Goal: Task Accomplishment & Management: Manage account settings

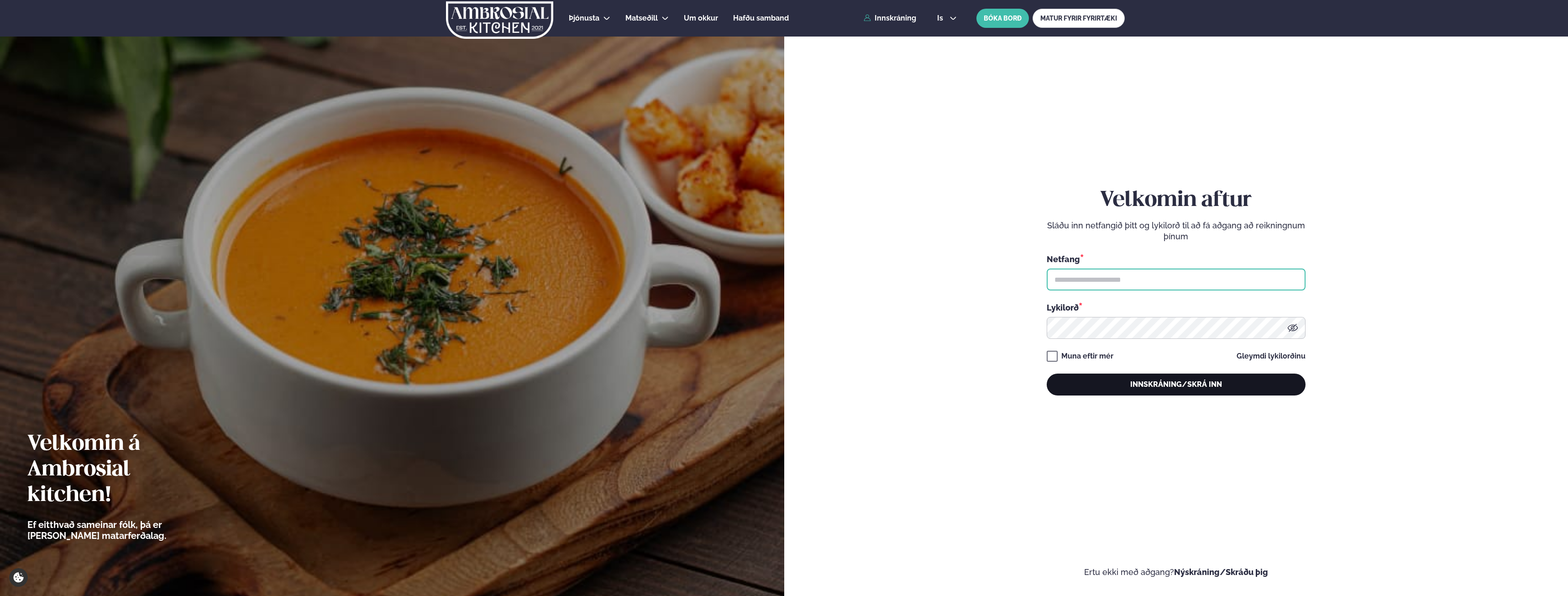
type input "**********"
click at [1139, 380] on button "Innskráning/Skrá inn" at bounding box center [1176, 384] width 259 height 22
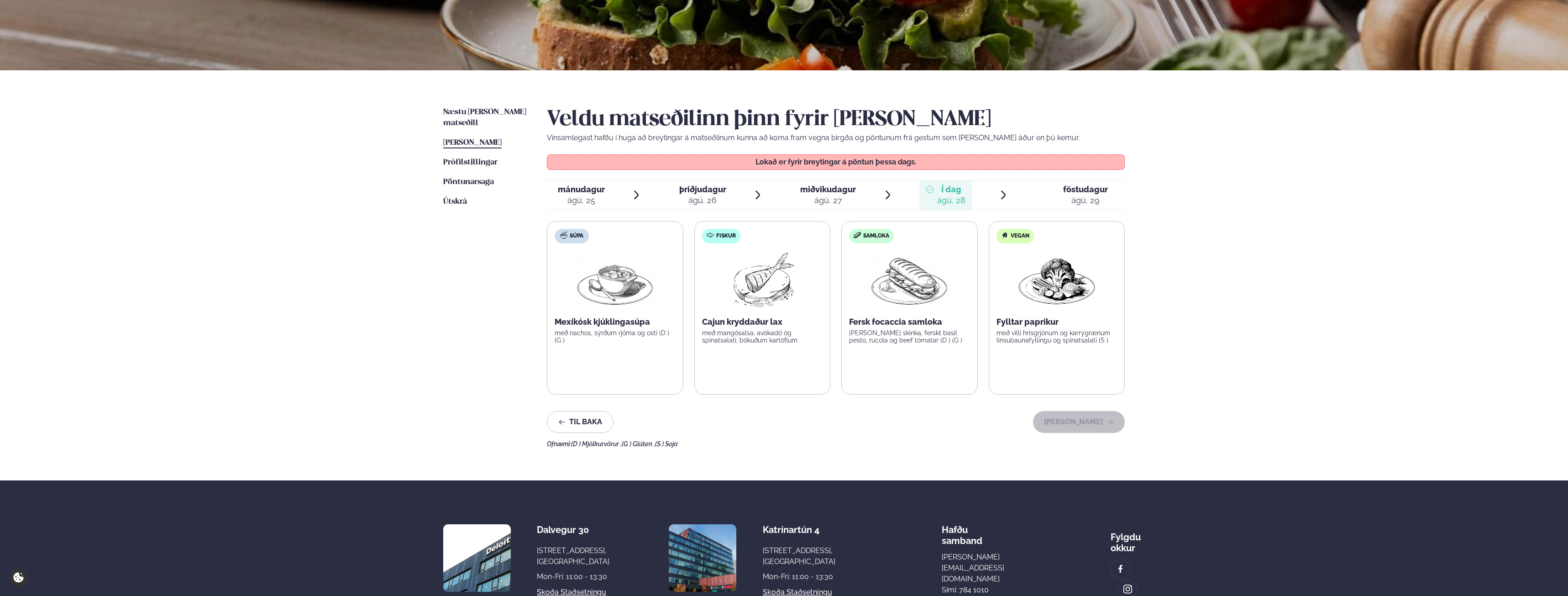
scroll to position [137, 0]
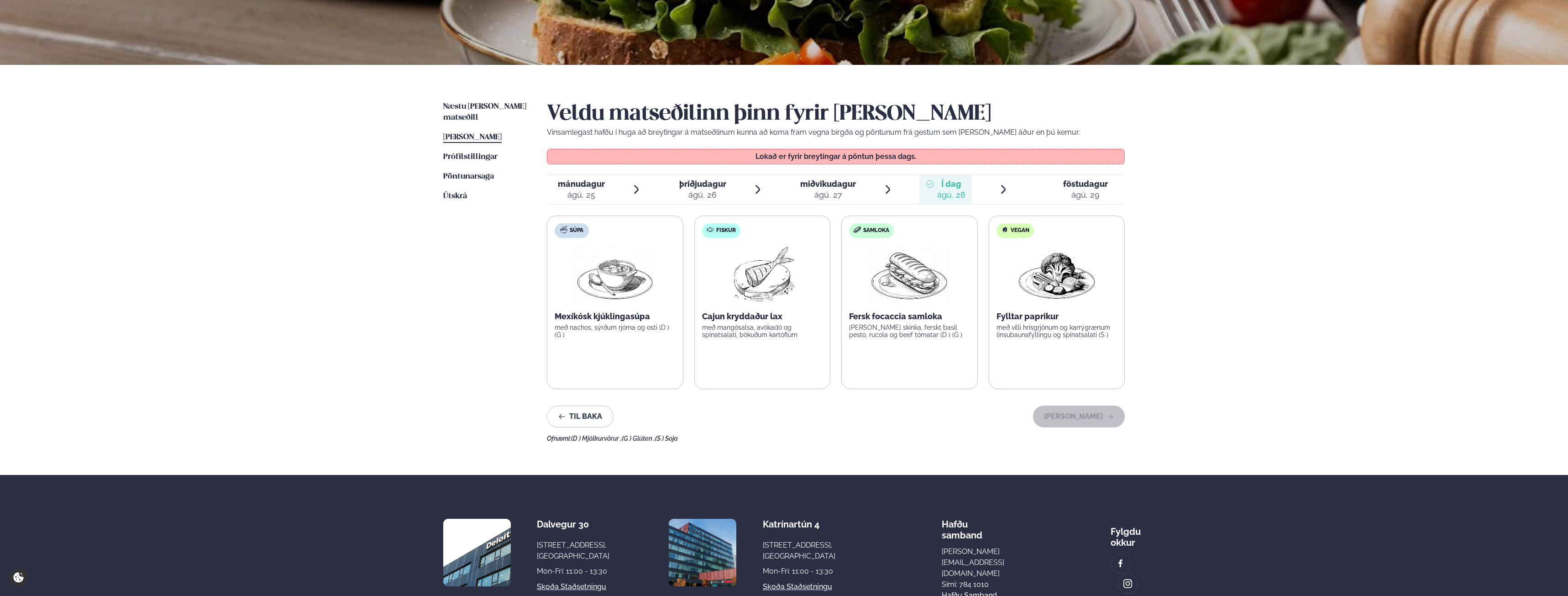
click at [1104, 182] on span "föstudagur" at bounding box center [1086, 184] width 45 height 9
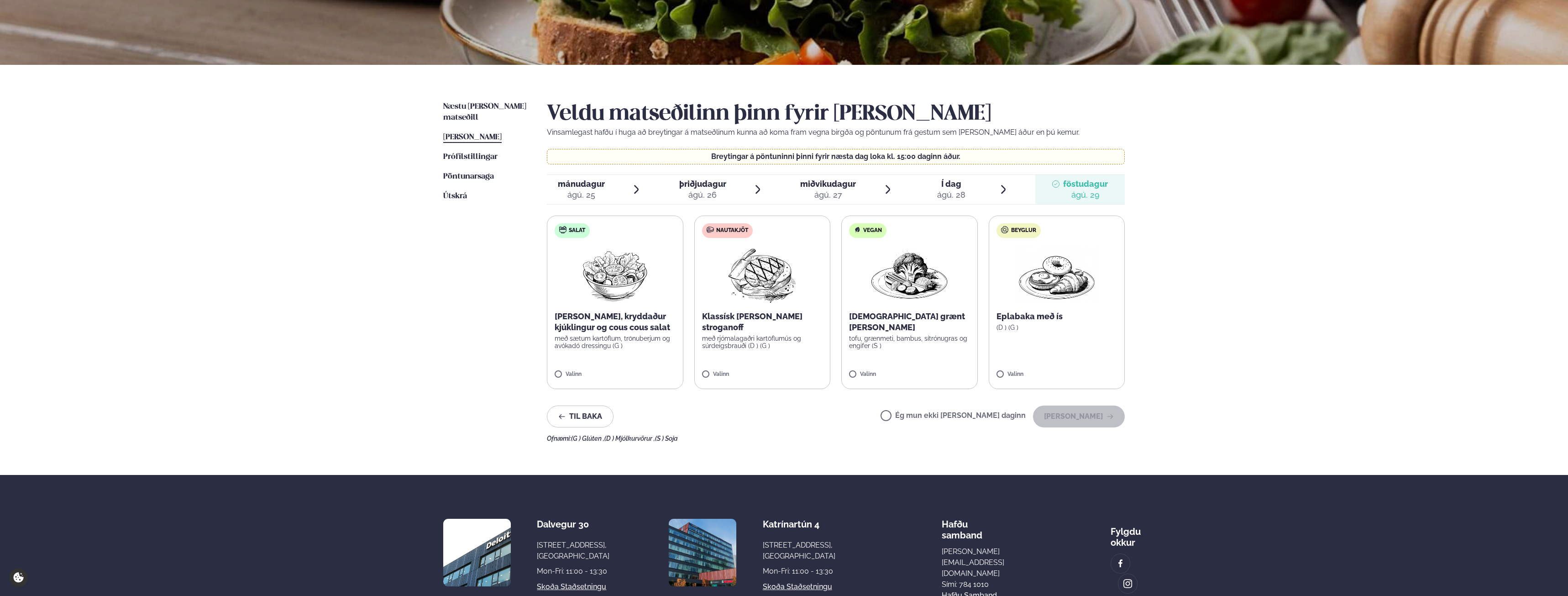
click at [482, 113] on ul "Næstu [PERSON_NAME] matseðill Næsta vika [PERSON_NAME] matseðill [PERSON_NAME] …" at bounding box center [486, 272] width 85 height 341
click at [482, 110] on span "Næstu [PERSON_NAME] matseðill" at bounding box center [485, 112] width 83 height 19
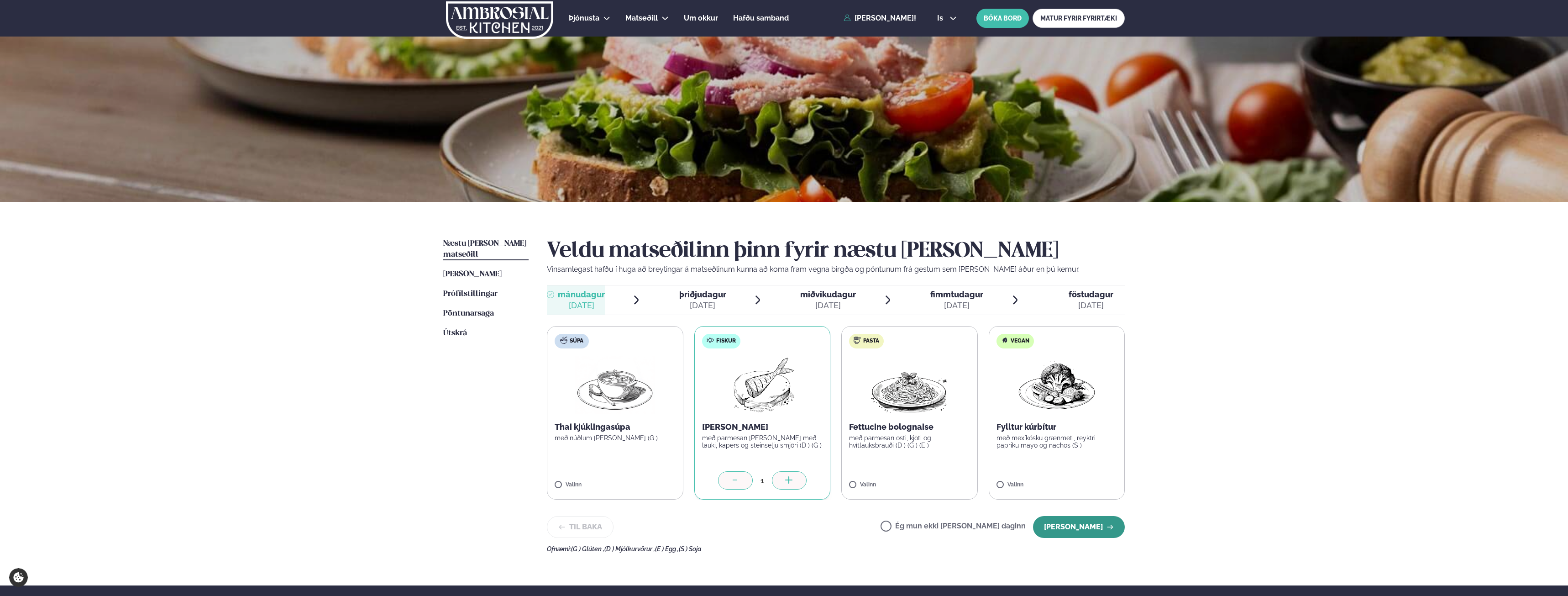
click at [1098, 523] on button "[PERSON_NAME]" at bounding box center [1079, 526] width 91 height 22
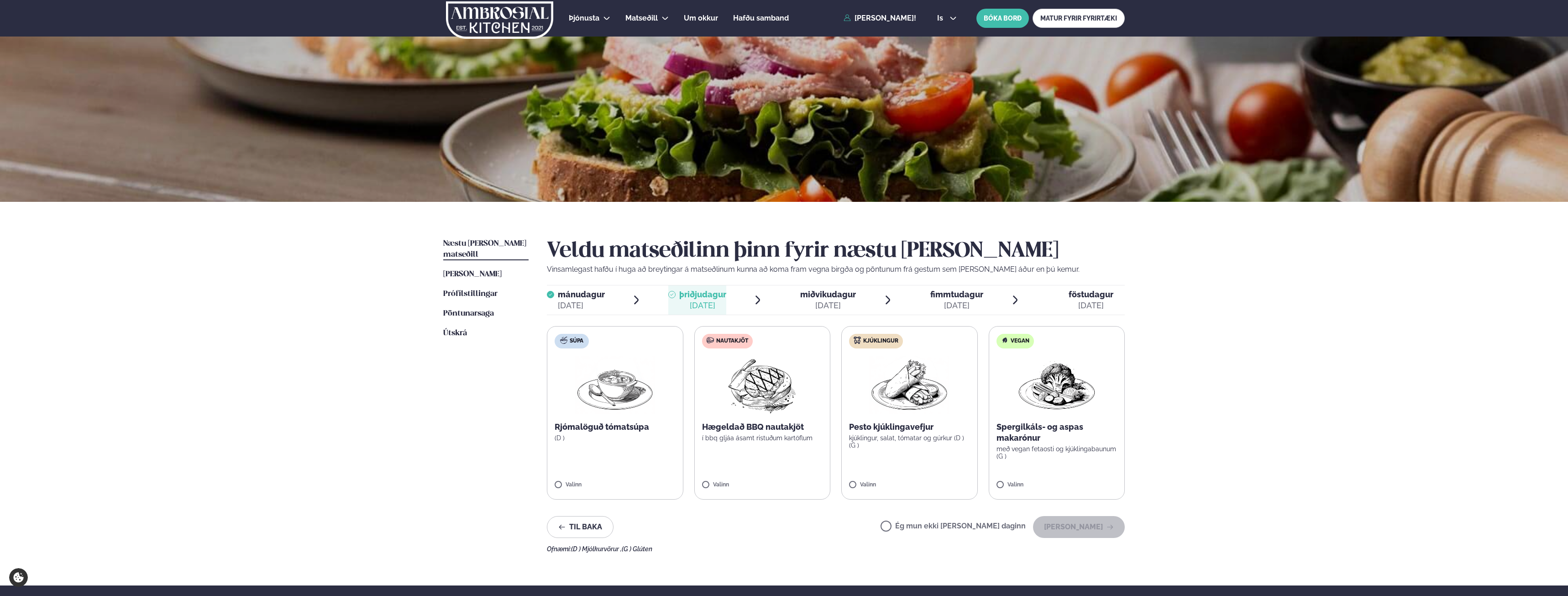
click at [989, 524] on label "Ég mun ekki [PERSON_NAME] daginn" at bounding box center [953, 527] width 145 height 9
click at [1067, 527] on button "[PERSON_NAME]" at bounding box center [1079, 526] width 91 height 22
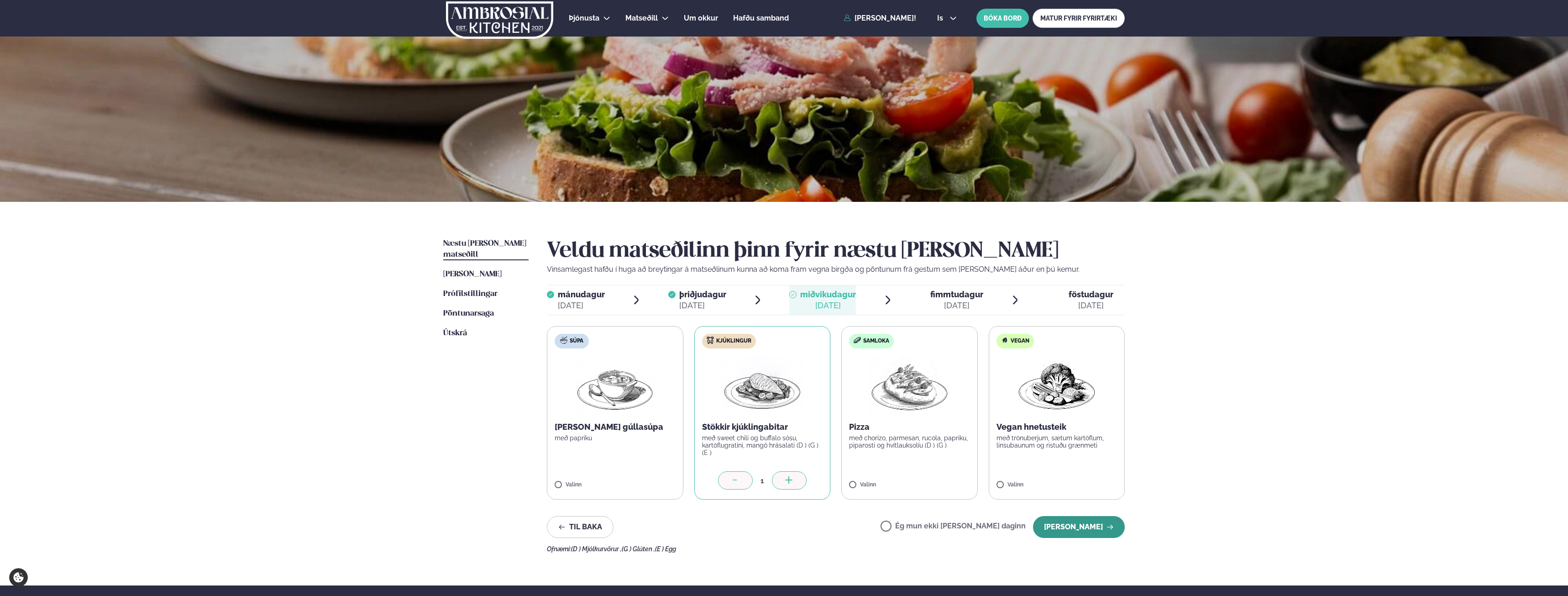
click at [1073, 533] on button "[PERSON_NAME]" at bounding box center [1079, 526] width 91 height 22
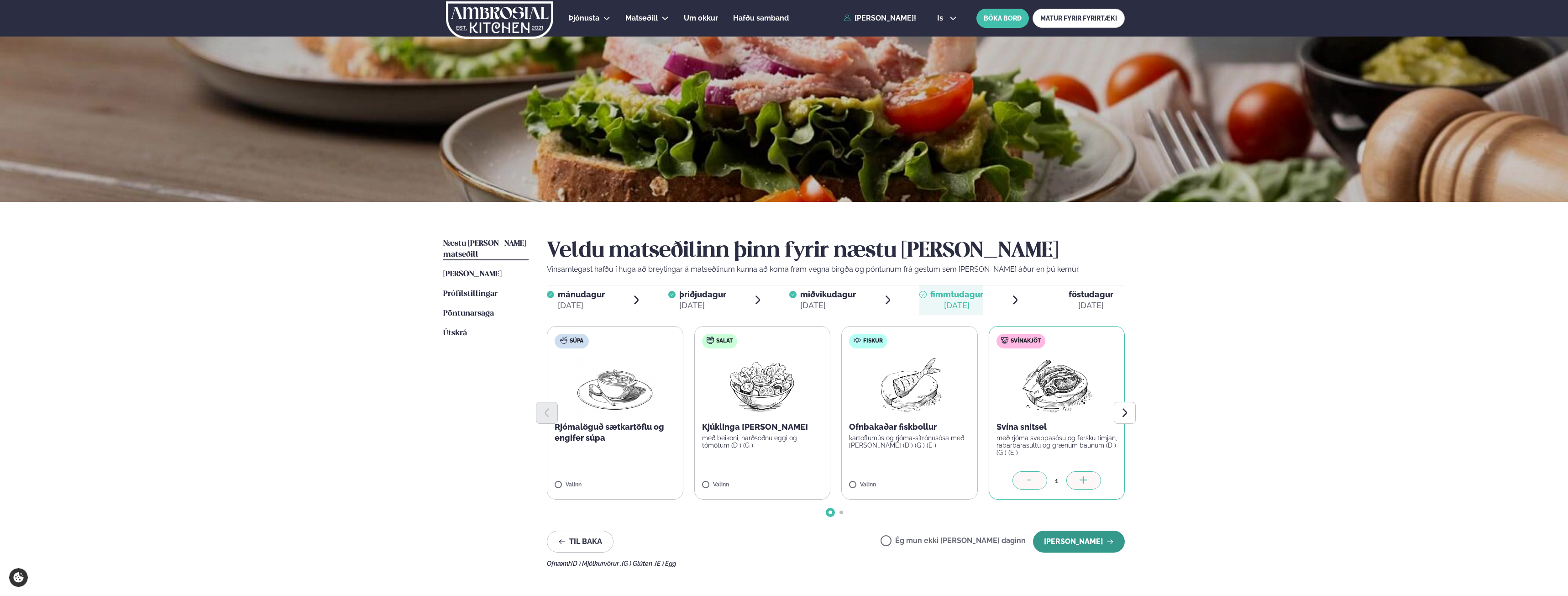
click at [1076, 543] on button "[PERSON_NAME]" at bounding box center [1079, 541] width 91 height 22
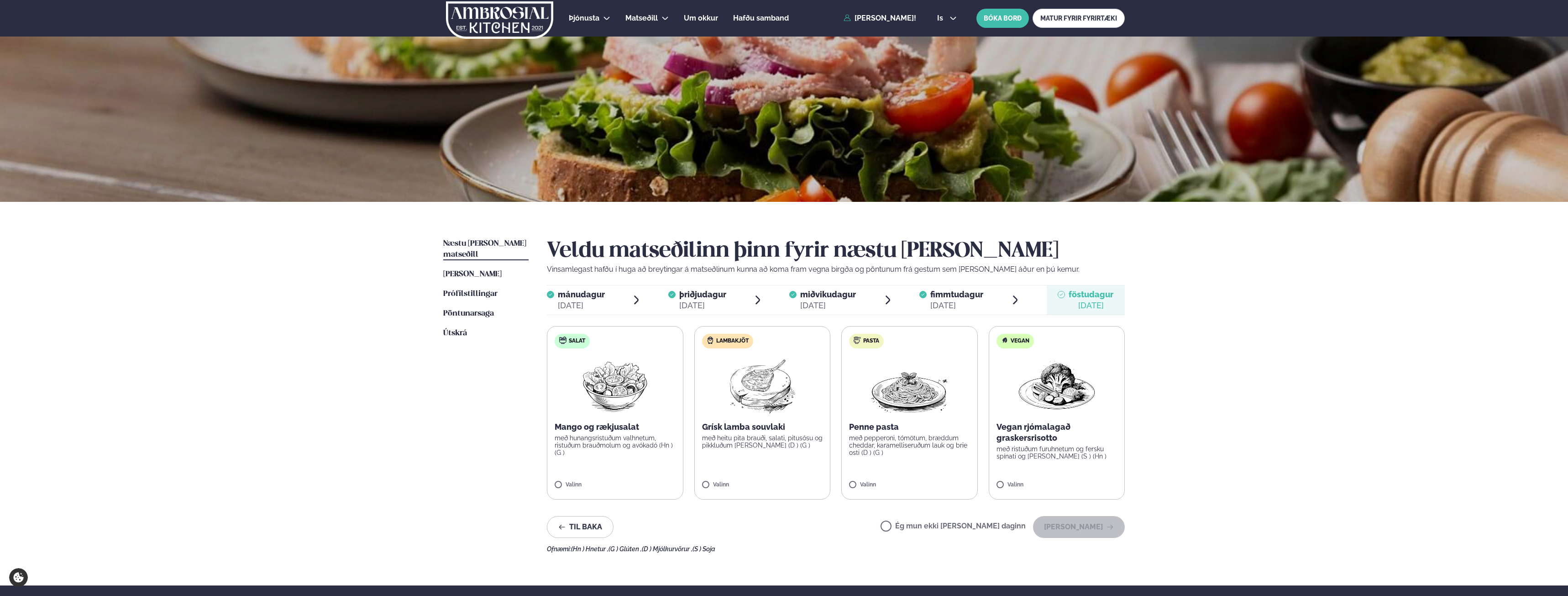
click at [1004, 530] on label "Ég mun ekki [PERSON_NAME] daginn" at bounding box center [953, 527] width 145 height 9
click at [1111, 528] on icon "button" at bounding box center [1110, 527] width 7 height 7
